Goal: Task Accomplishment & Management: Use online tool/utility

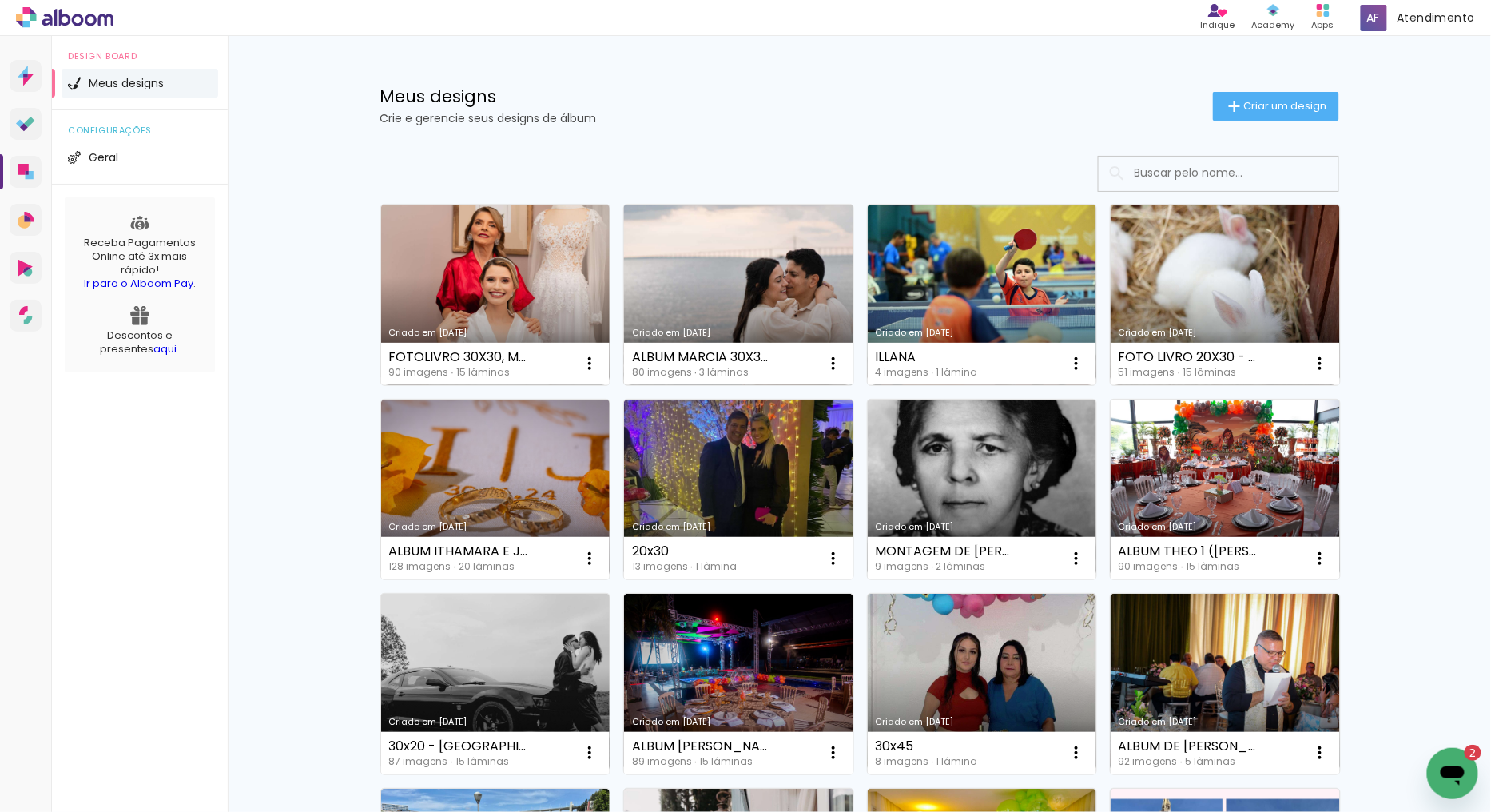
click at [732, 285] on link "Criado em [DATE]" at bounding box center [738, 295] width 229 height 181
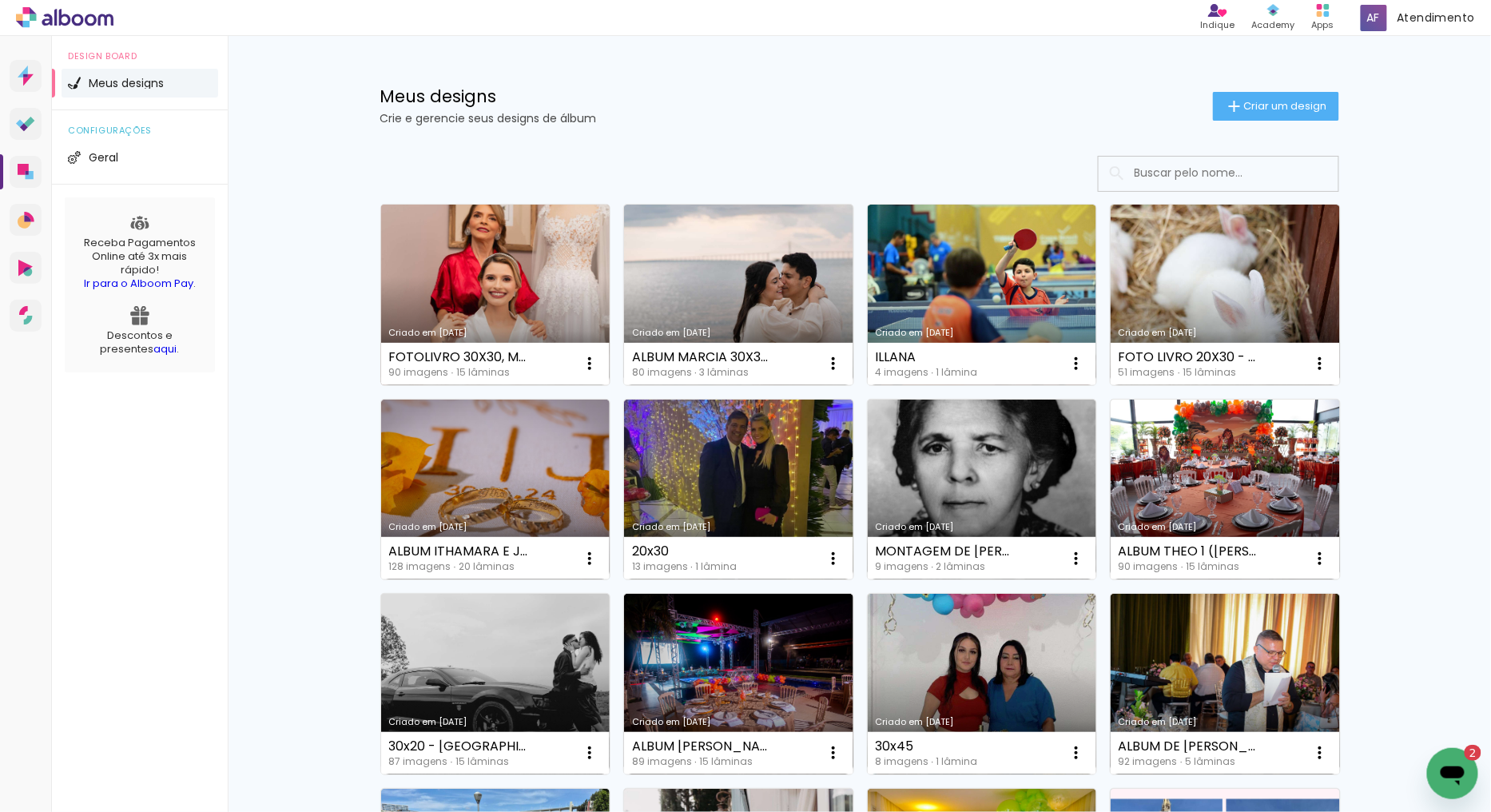
click at [447, 261] on link "Criado em [DATE]" at bounding box center [496, 295] width 229 height 181
